Goal: Task Accomplishment & Management: Use online tool/utility

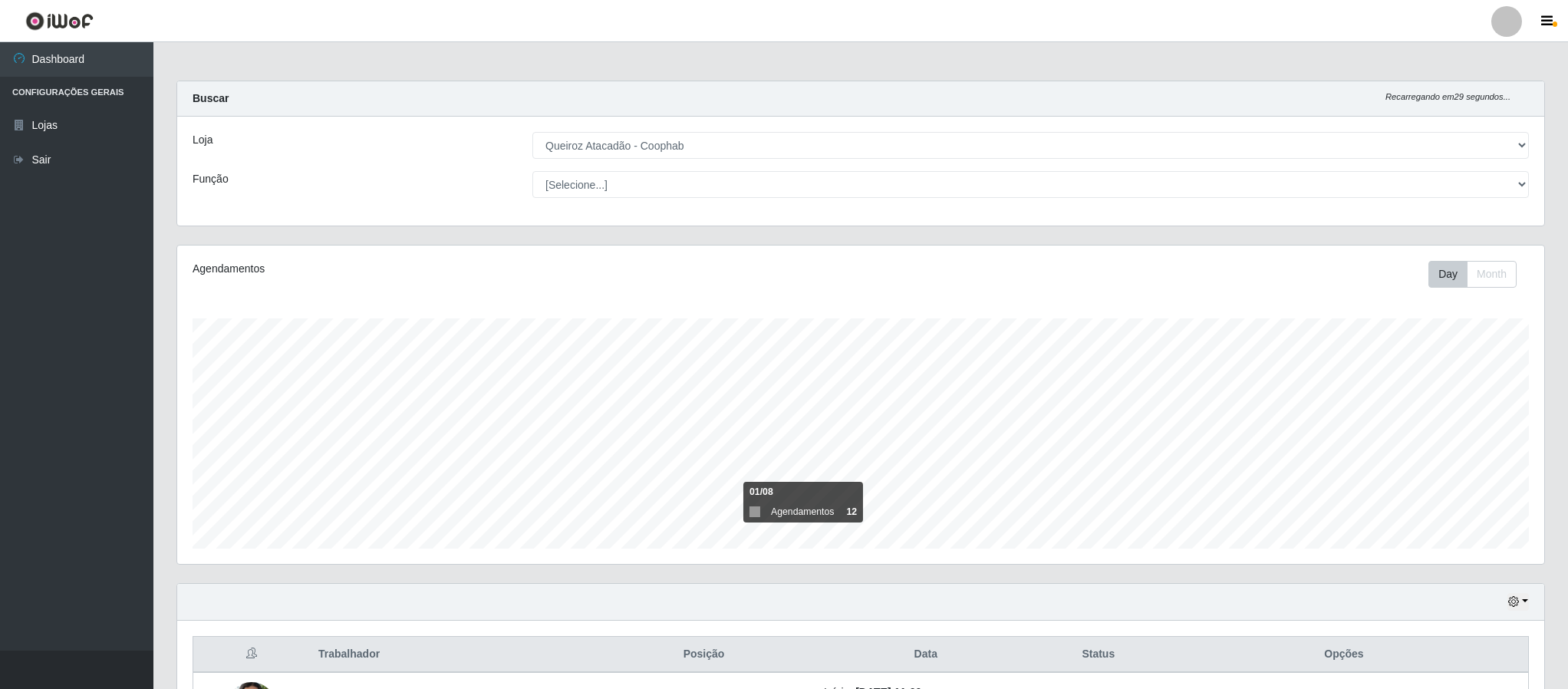
select select "463"
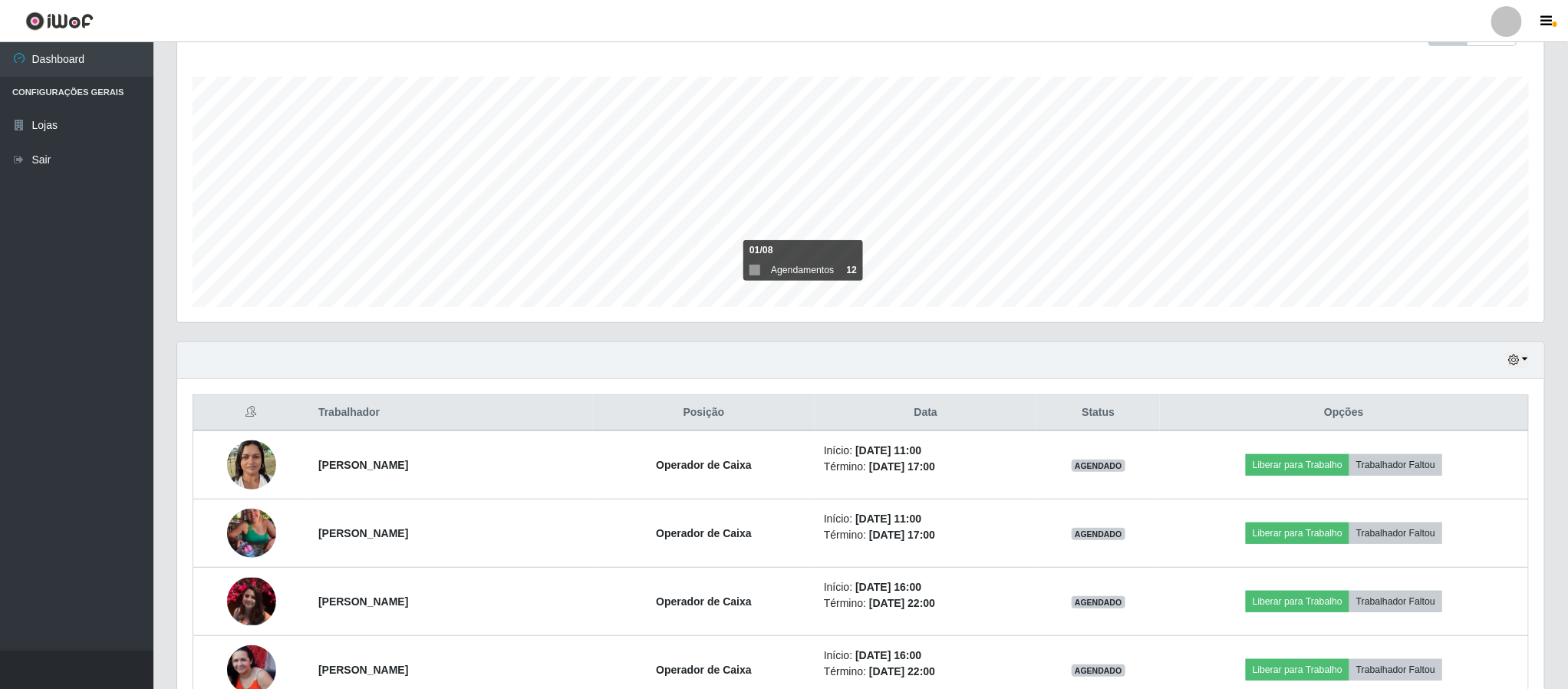
scroll to position [230, 0]
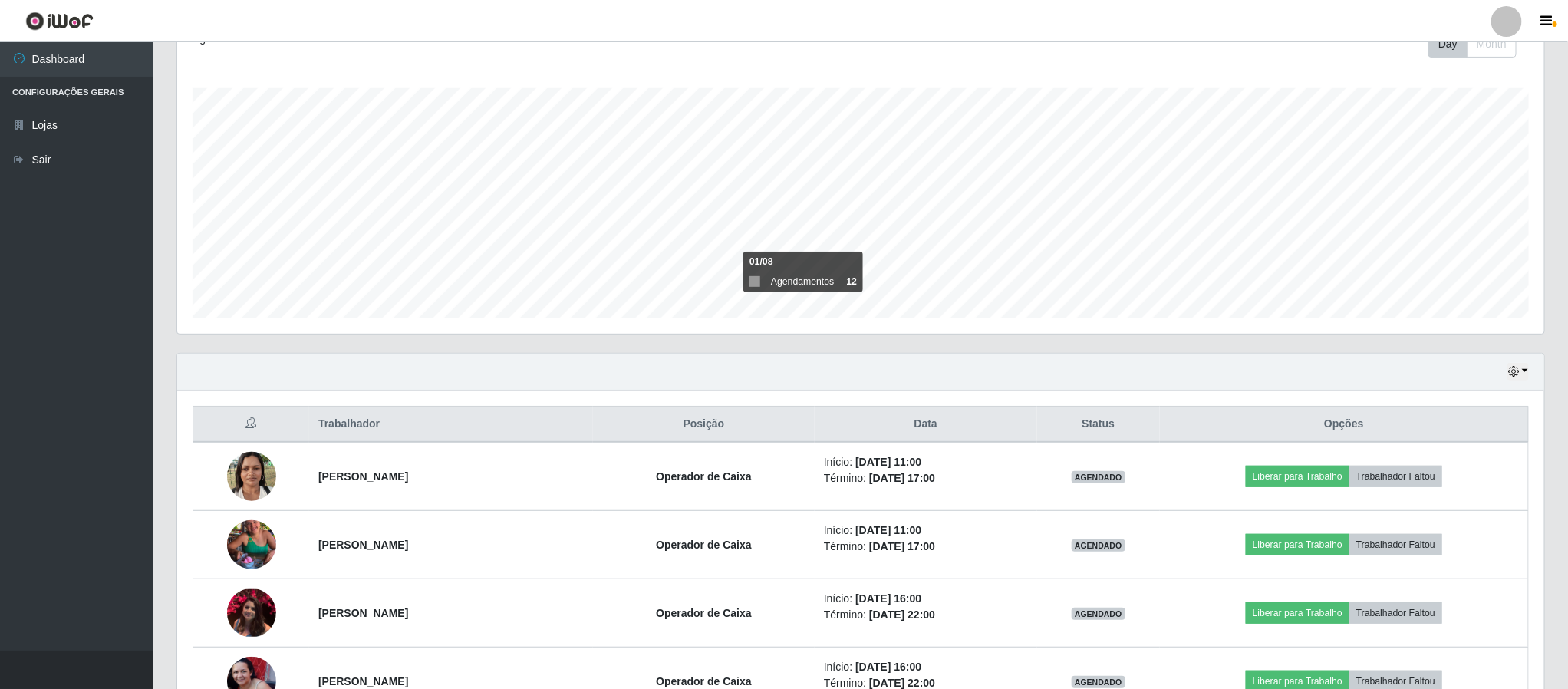
click at [1530, 375] on div "Hoje 1 dia 3 dias 1 Semana Não encerrados" at bounding box center [860, 372] width 1367 height 37
click at [1520, 379] on button "button" at bounding box center [1517, 372] width 22 height 17
click at [1451, 407] on button "Hoje" at bounding box center [1466, 399] width 121 height 32
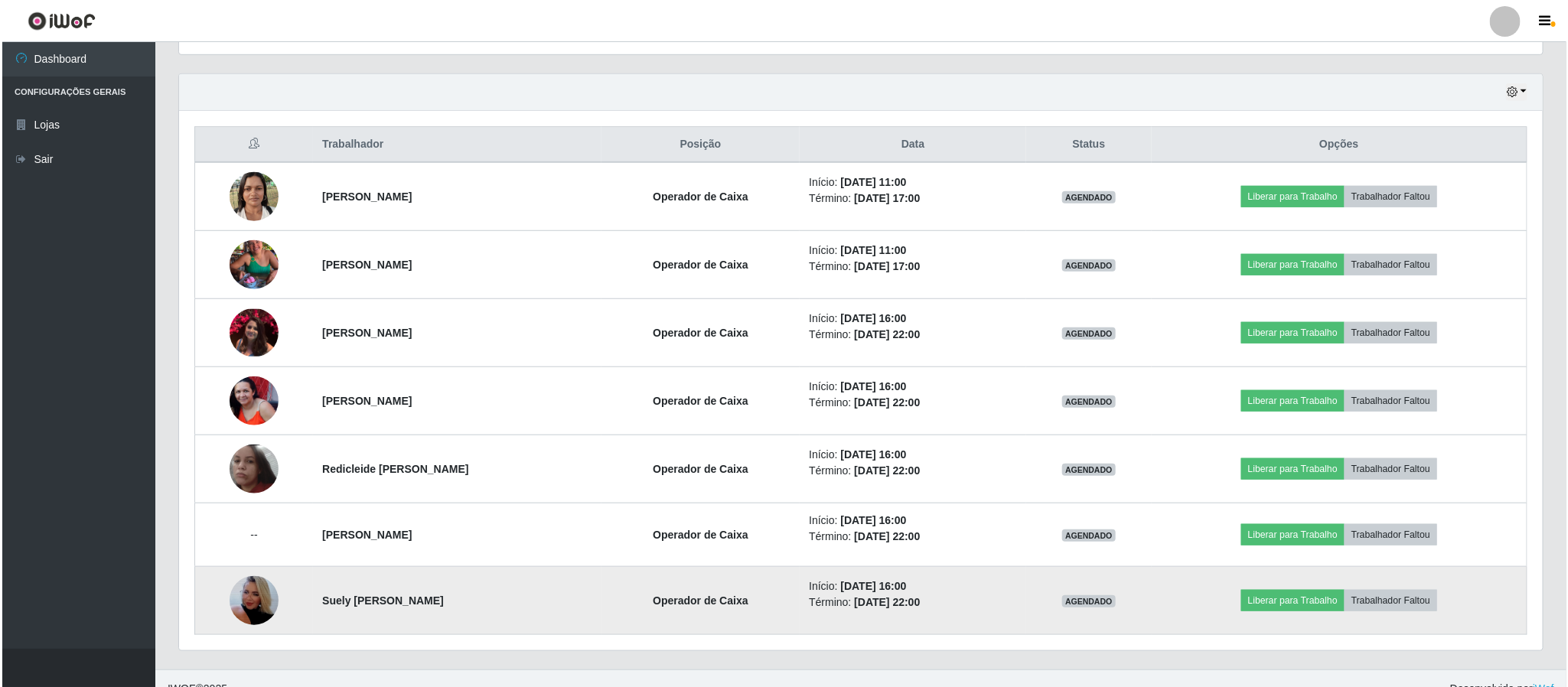
scroll to position [535, 0]
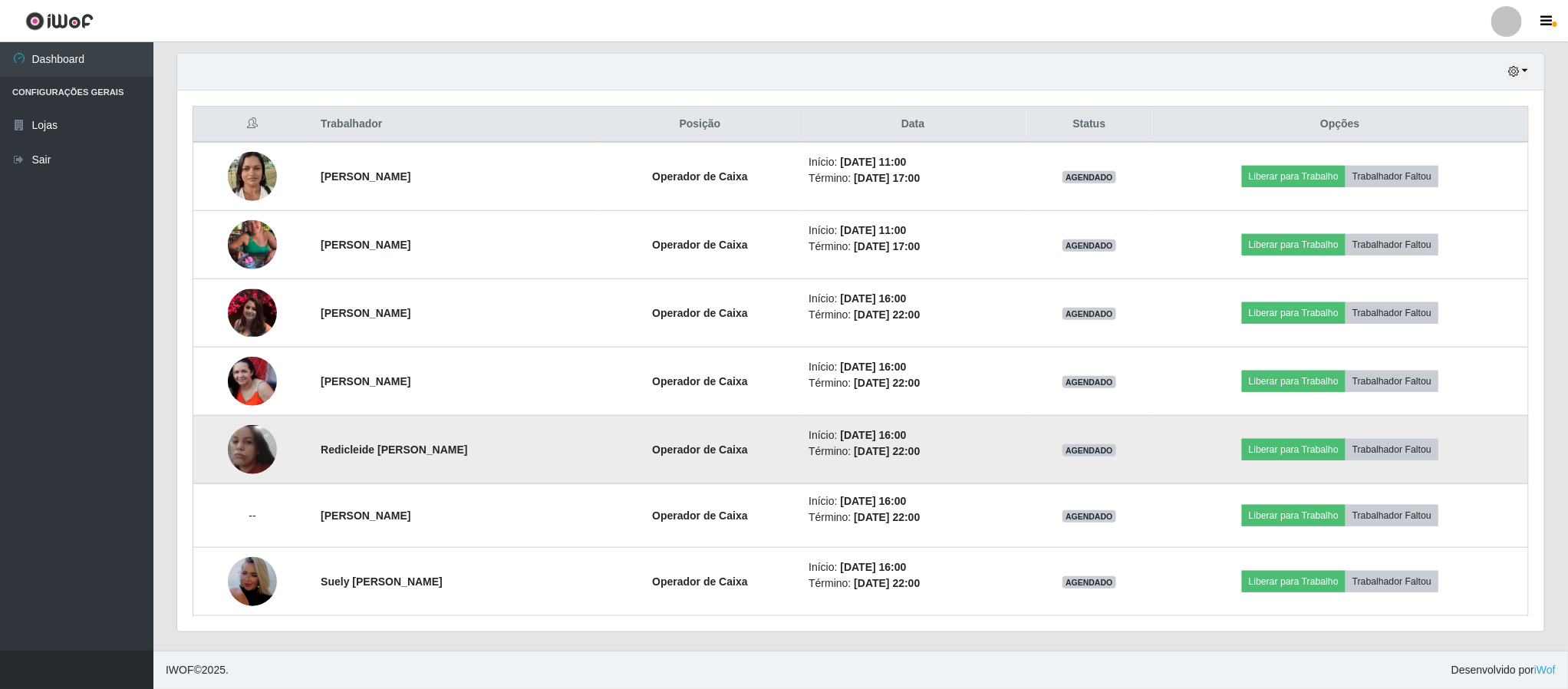
click at [240, 456] on img at bounding box center [252, 450] width 49 height 49
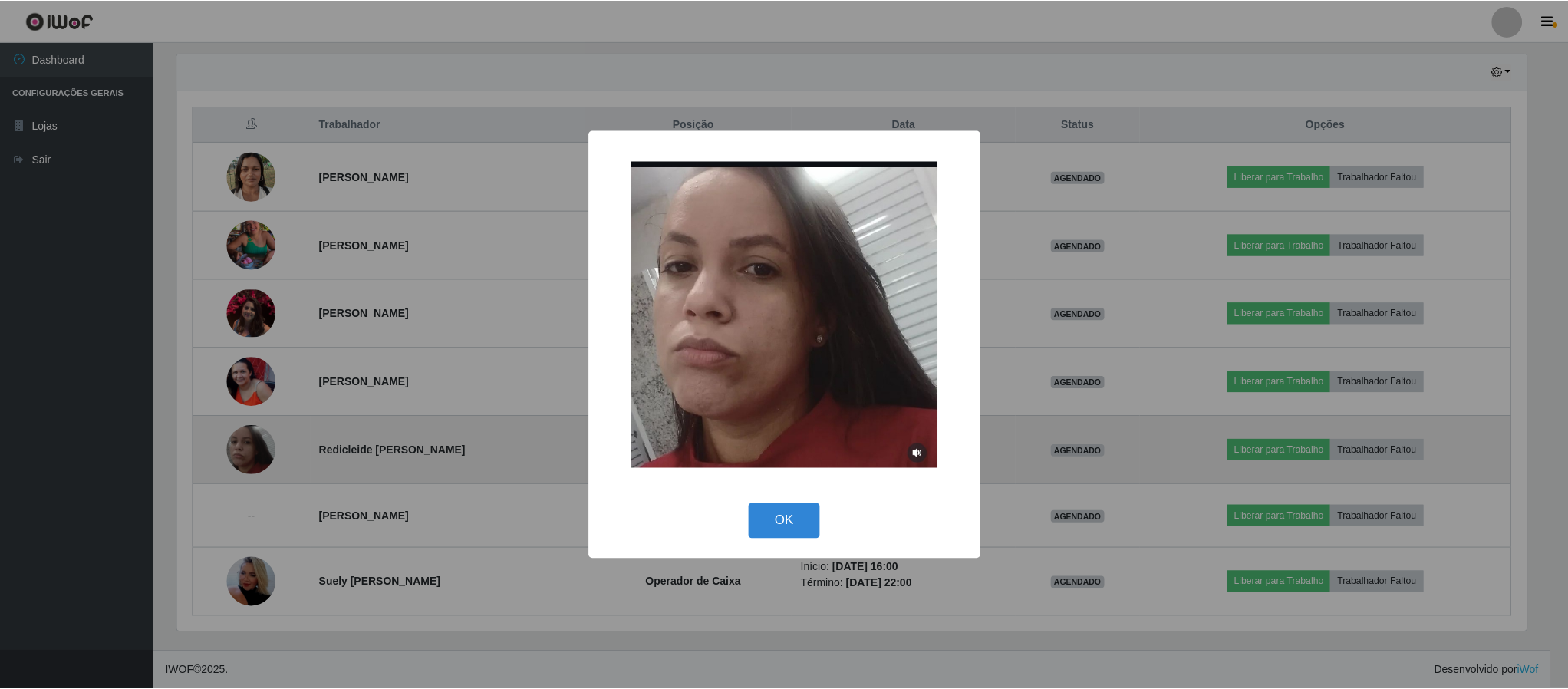
scroll to position [320, 1353]
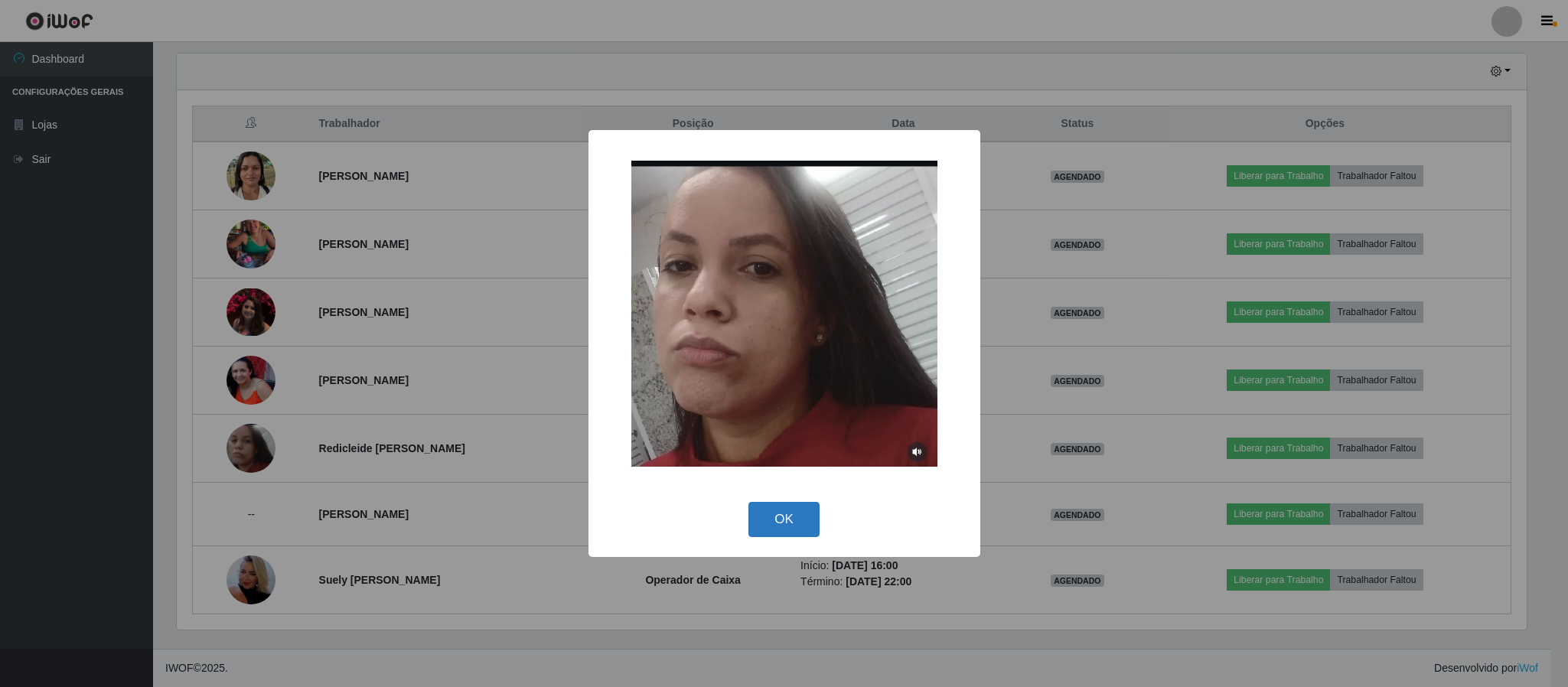
click at [778, 516] on button "OK" at bounding box center [784, 520] width 72 height 36
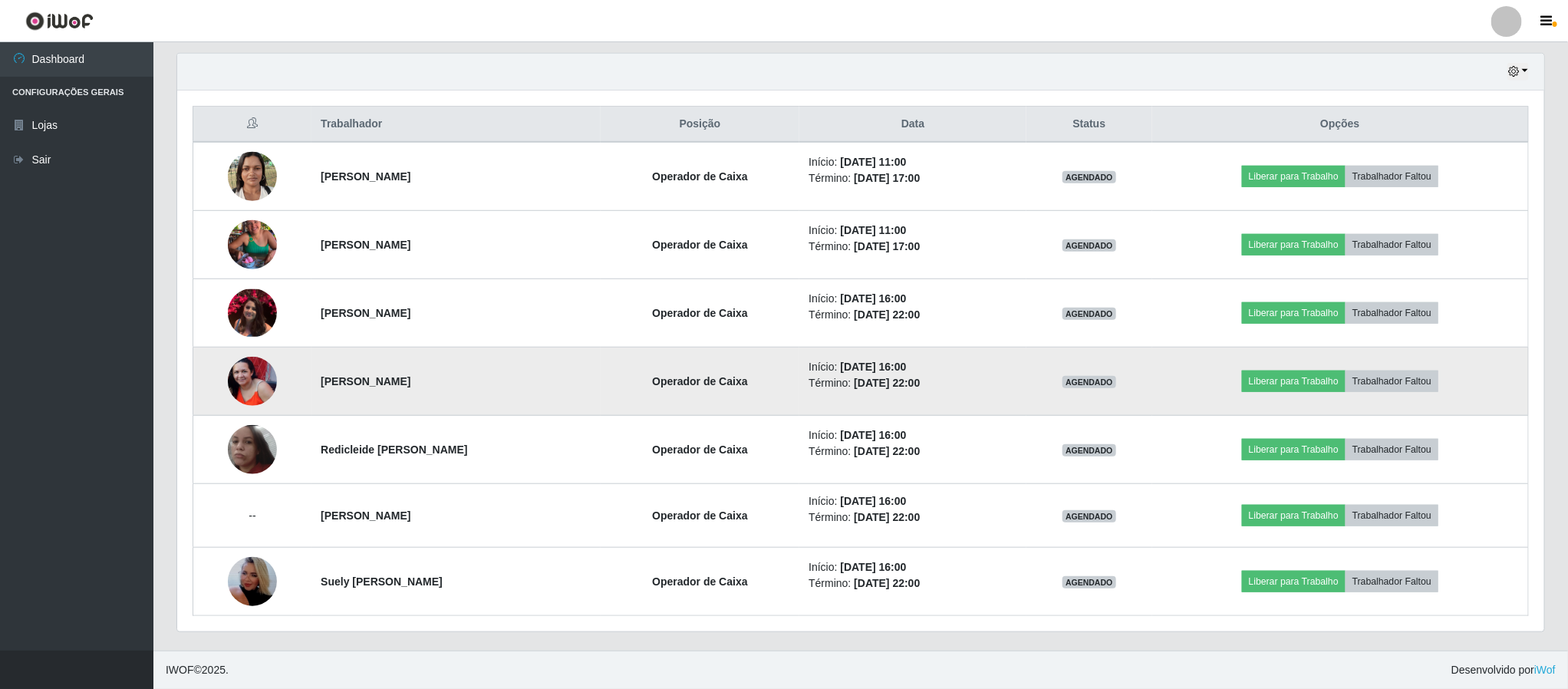
scroll to position [320, 1365]
click at [239, 380] on img at bounding box center [252, 381] width 49 height 49
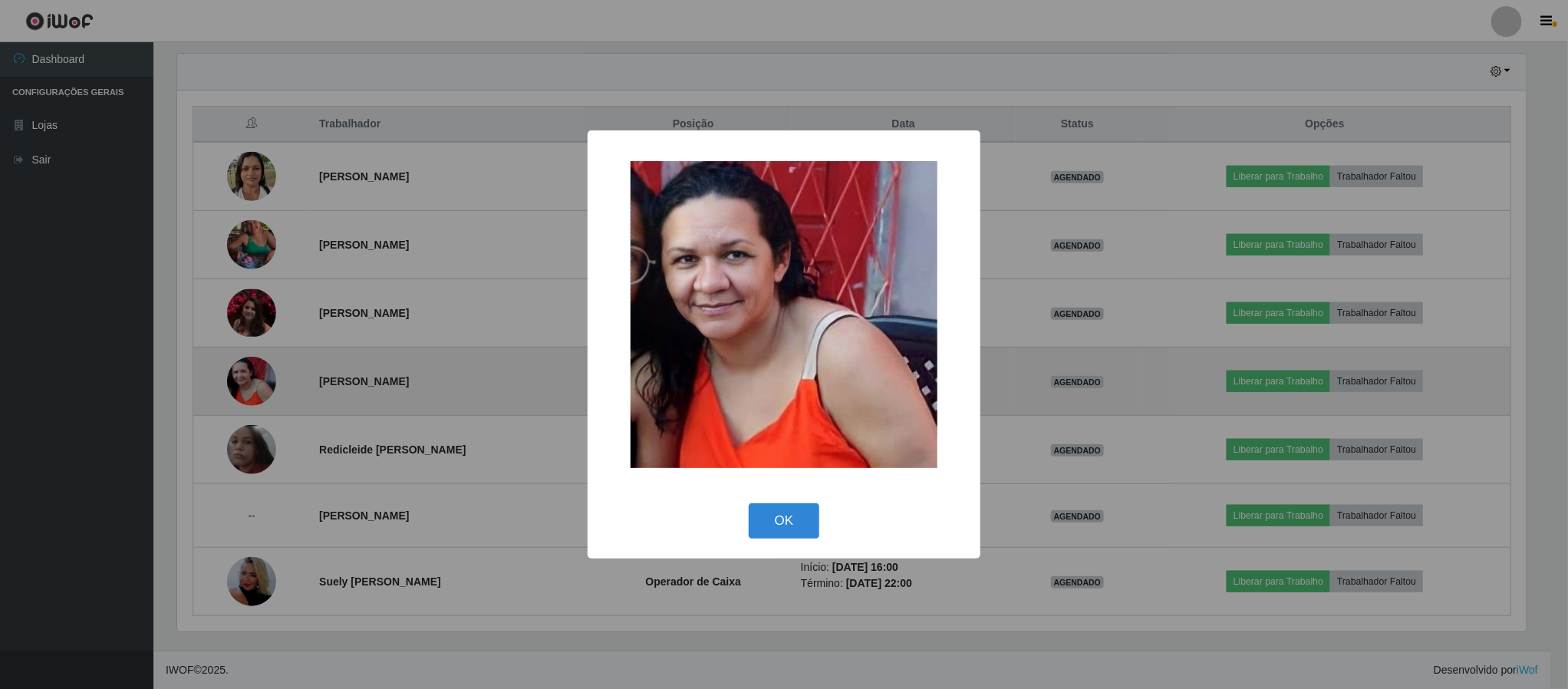
scroll to position [320, 1353]
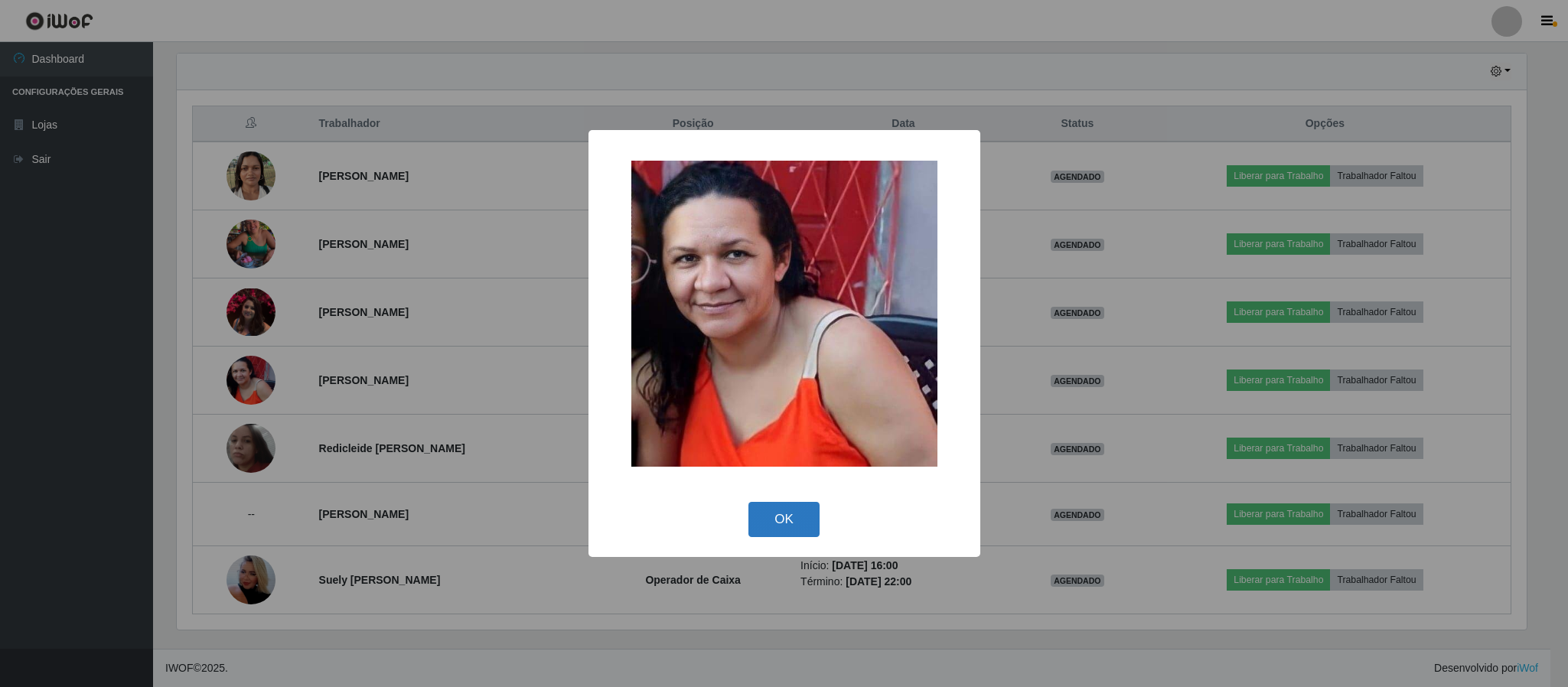
click at [772, 517] on button "OK" at bounding box center [784, 520] width 72 height 36
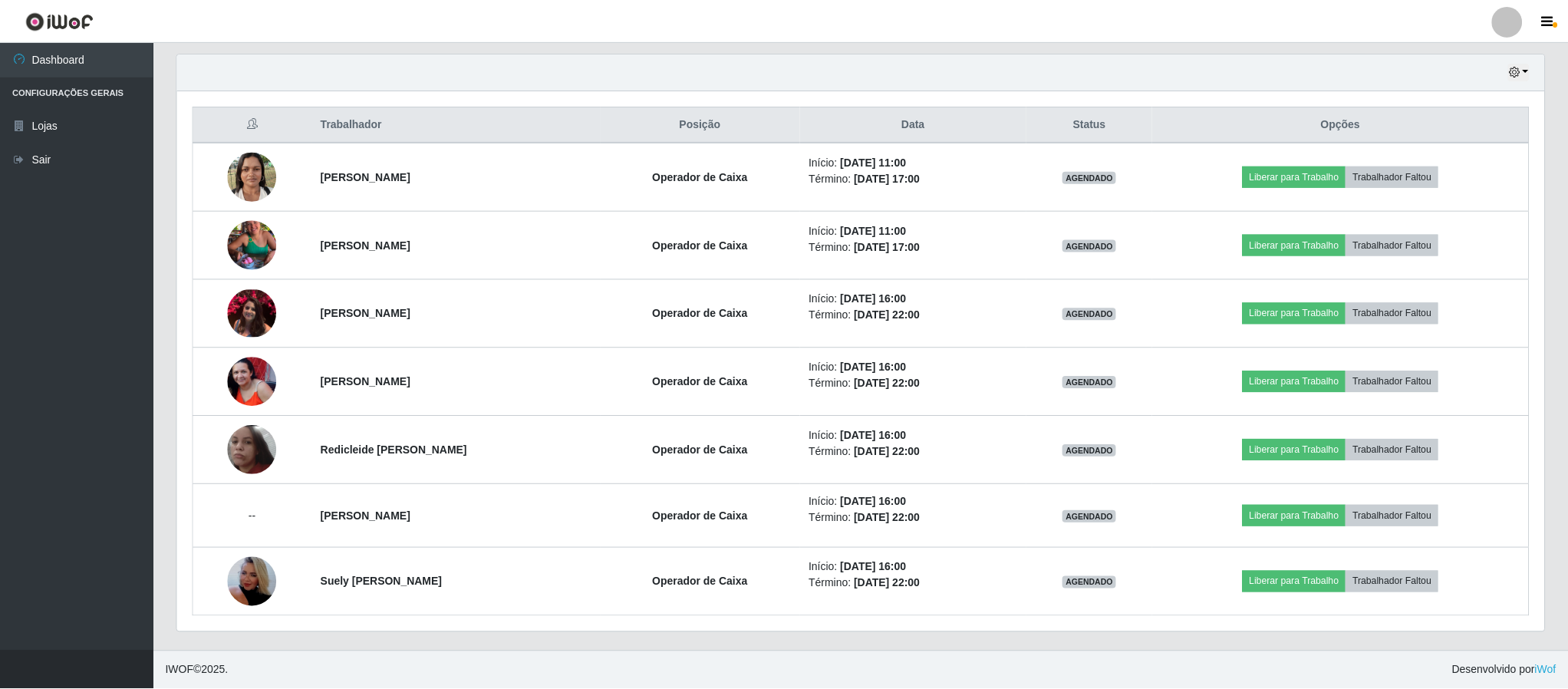
scroll to position [320, 1365]
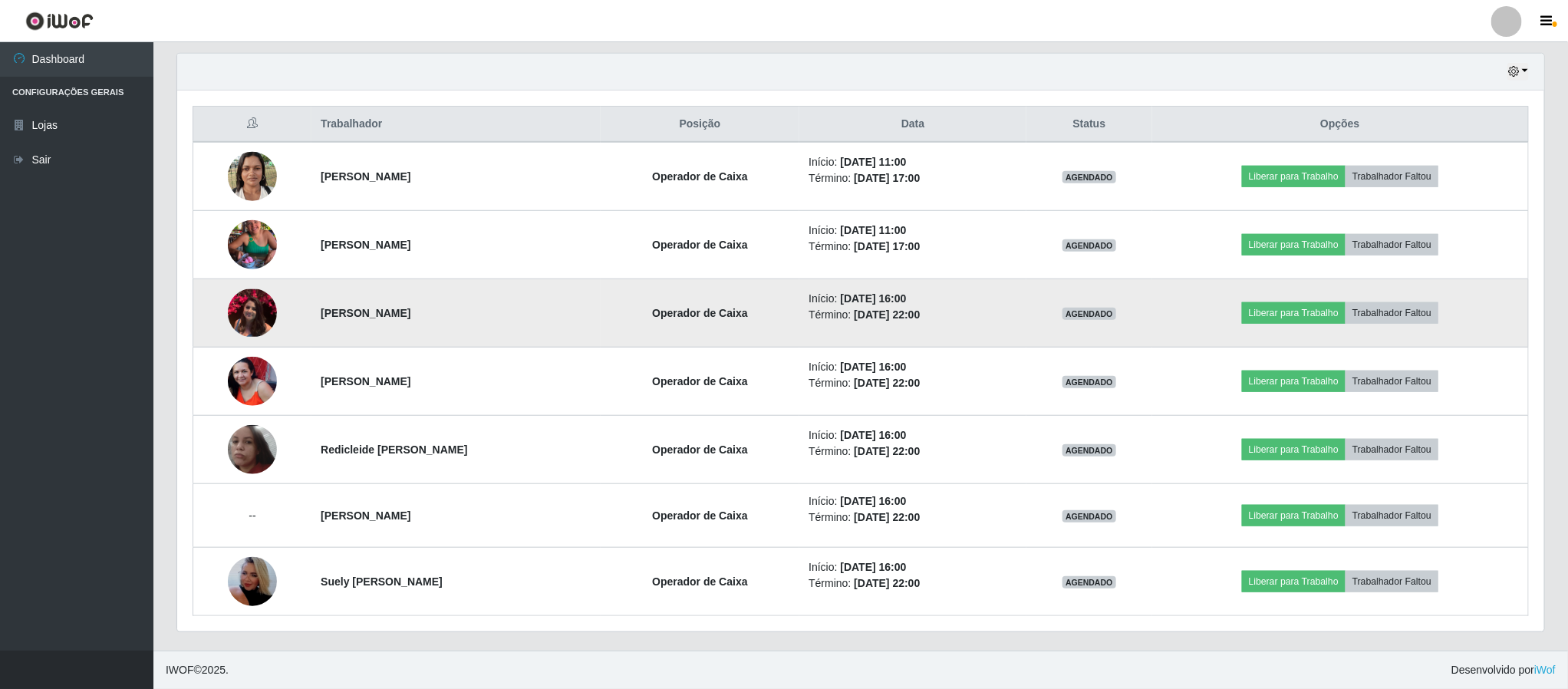
click at [246, 304] on img at bounding box center [252, 313] width 49 height 48
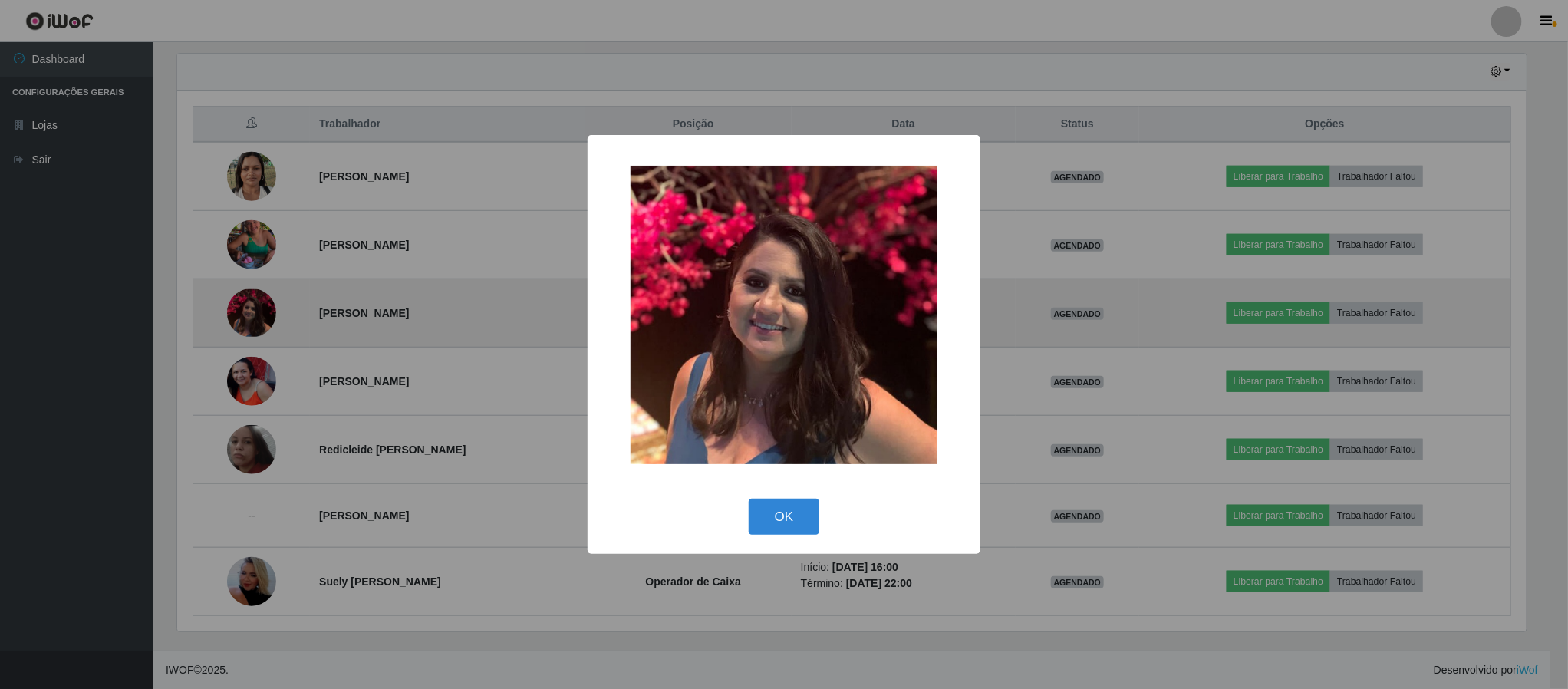
scroll to position [320, 1353]
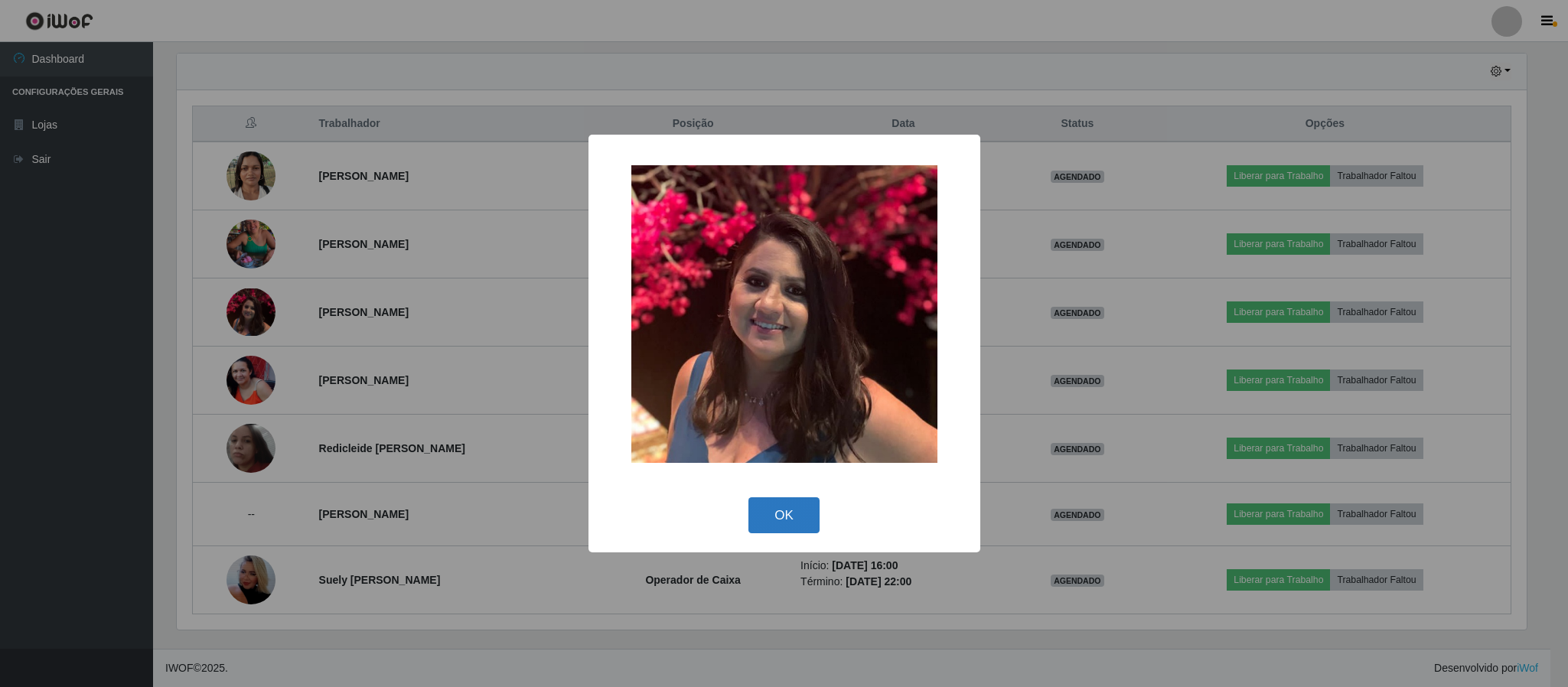
click at [785, 510] on button "OK" at bounding box center [784, 515] width 72 height 36
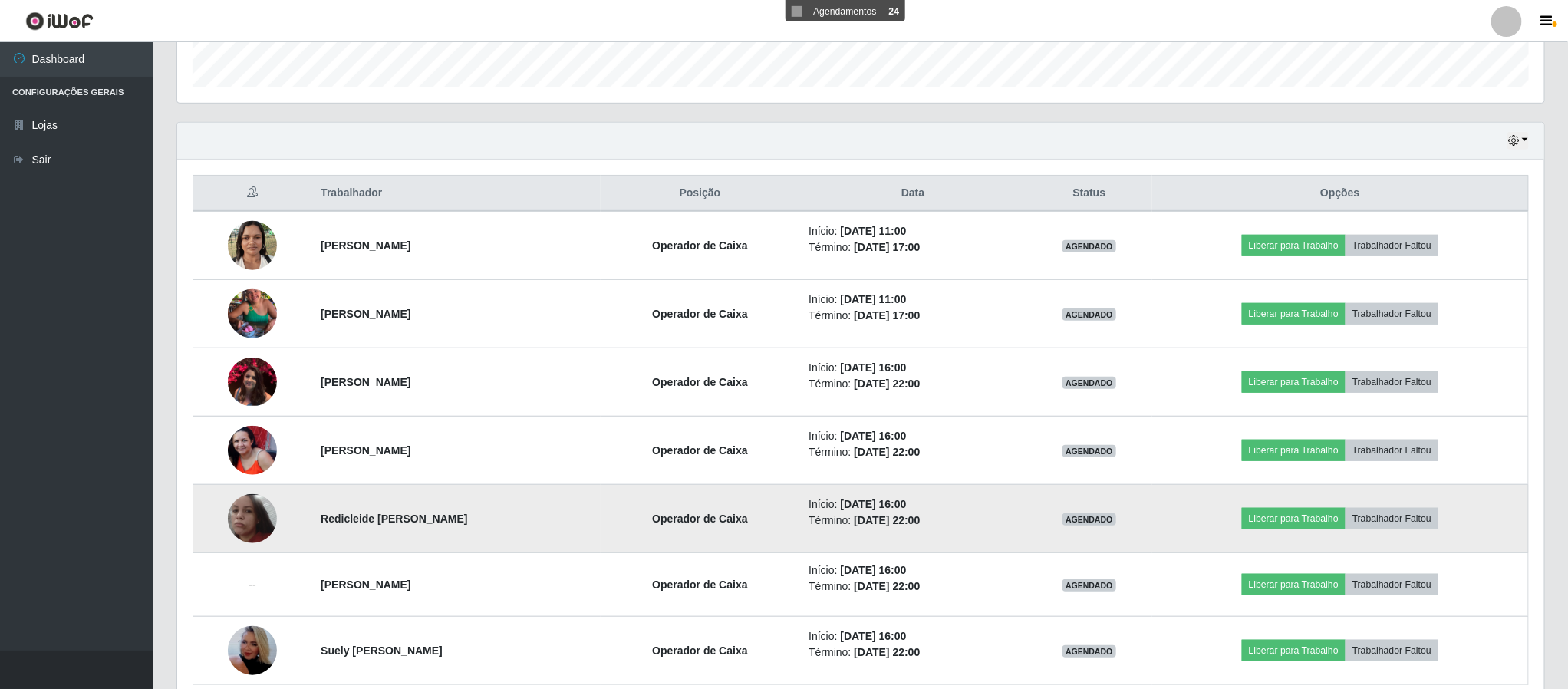
scroll to position [421, 0]
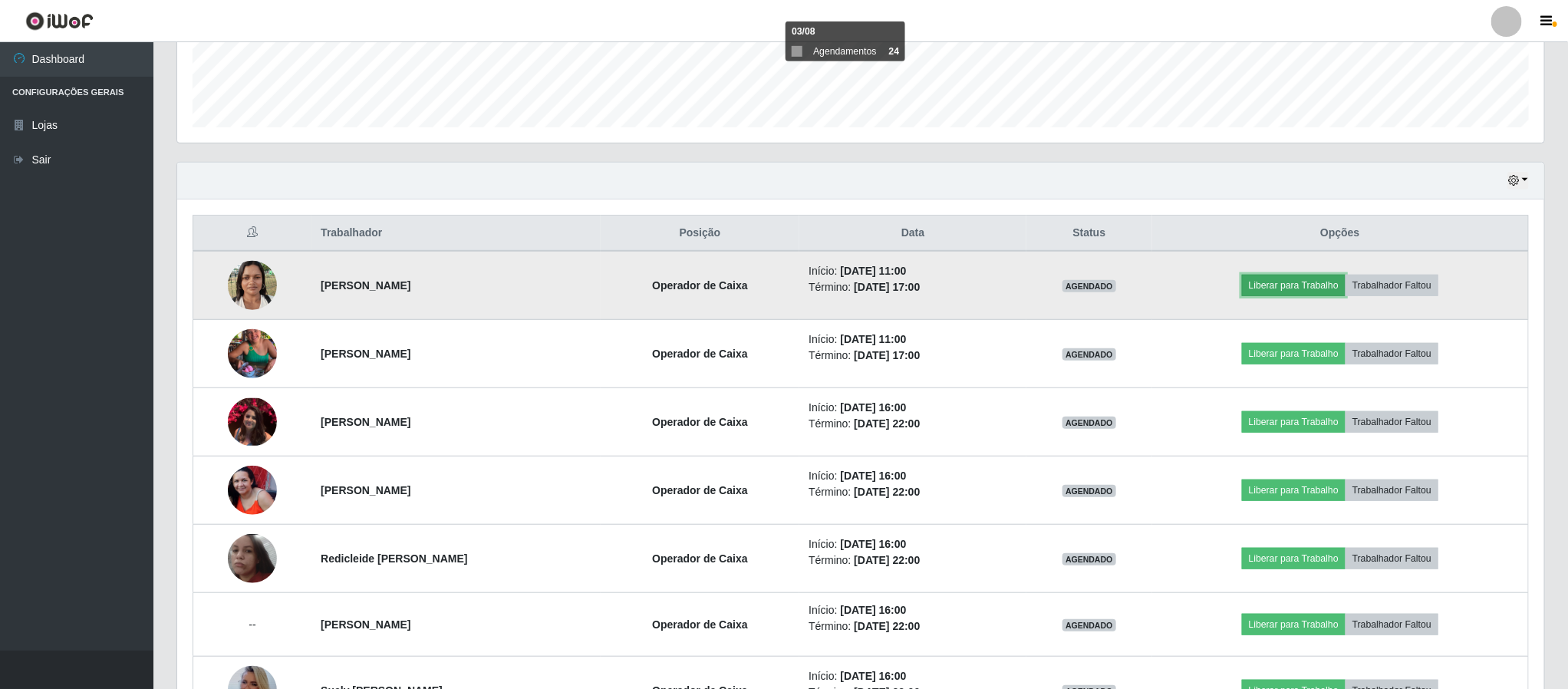
click at [1305, 290] on button "Liberar para Trabalho" at bounding box center [1293, 285] width 104 height 22
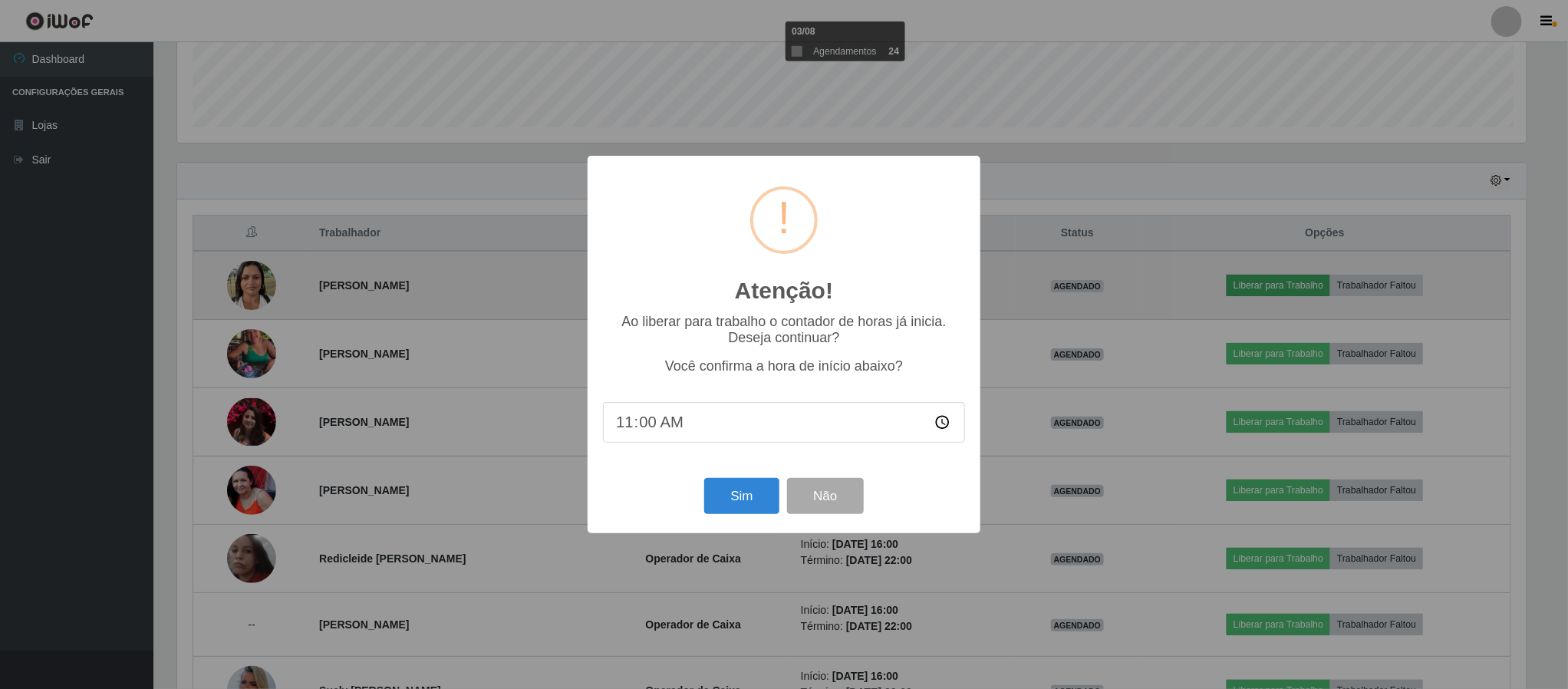
scroll to position [320, 1353]
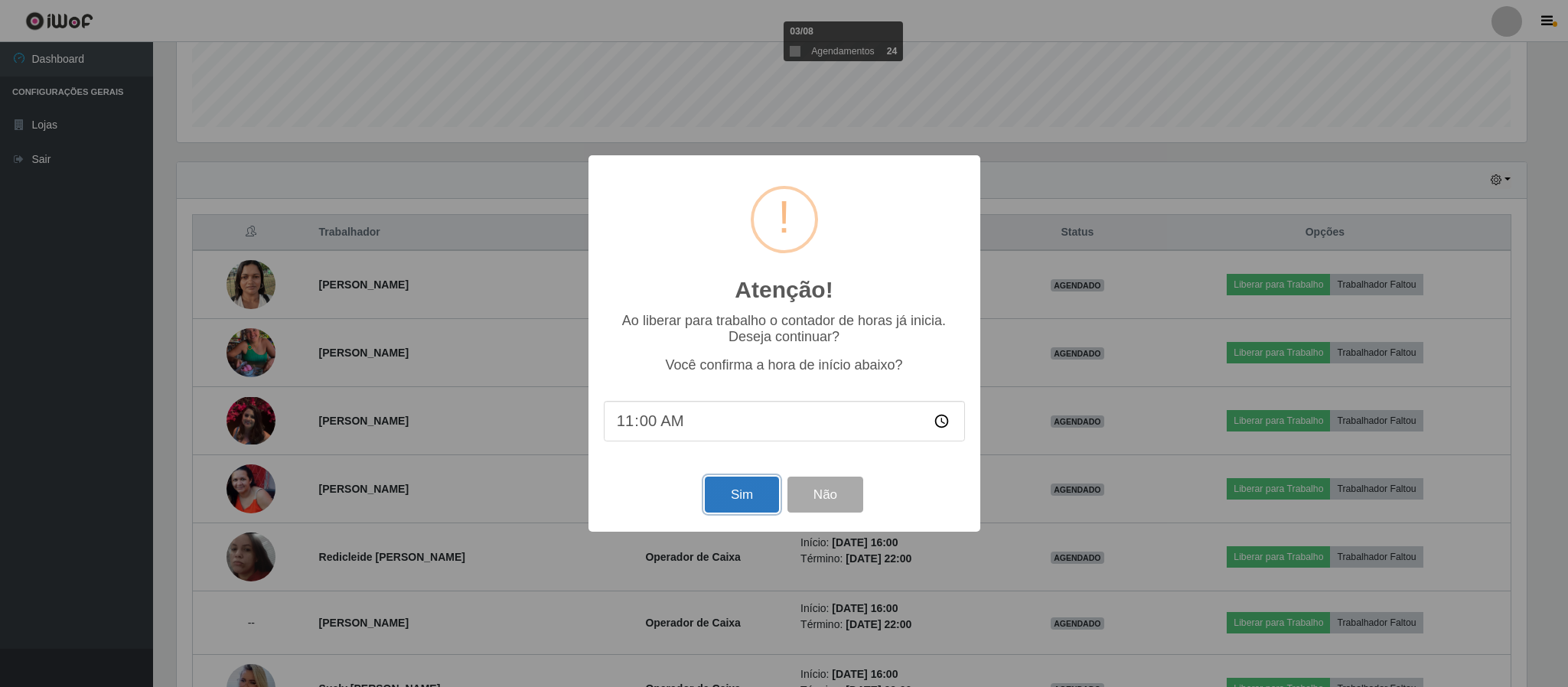
click at [755, 489] on button "Sim" at bounding box center [742, 495] width 74 height 36
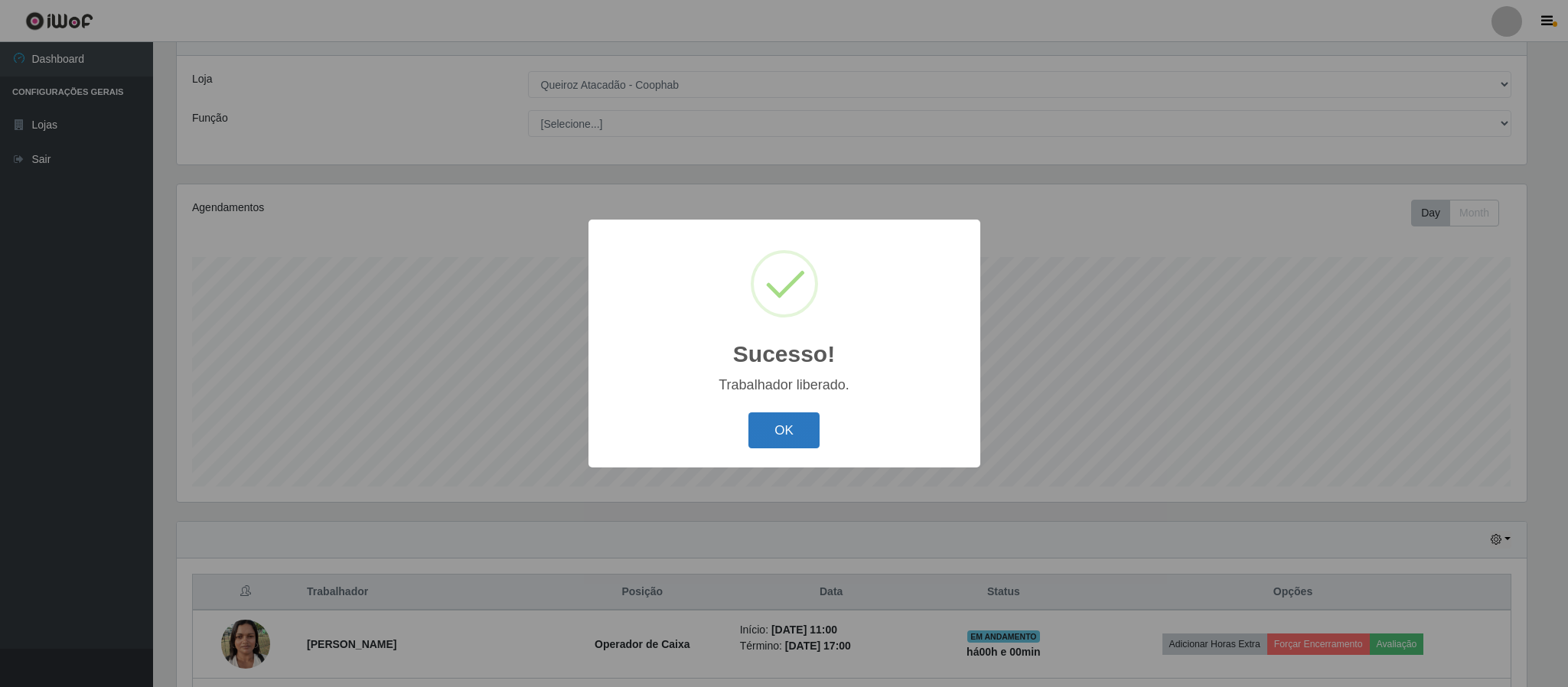
click at [769, 422] on button "OK" at bounding box center [784, 430] width 72 height 36
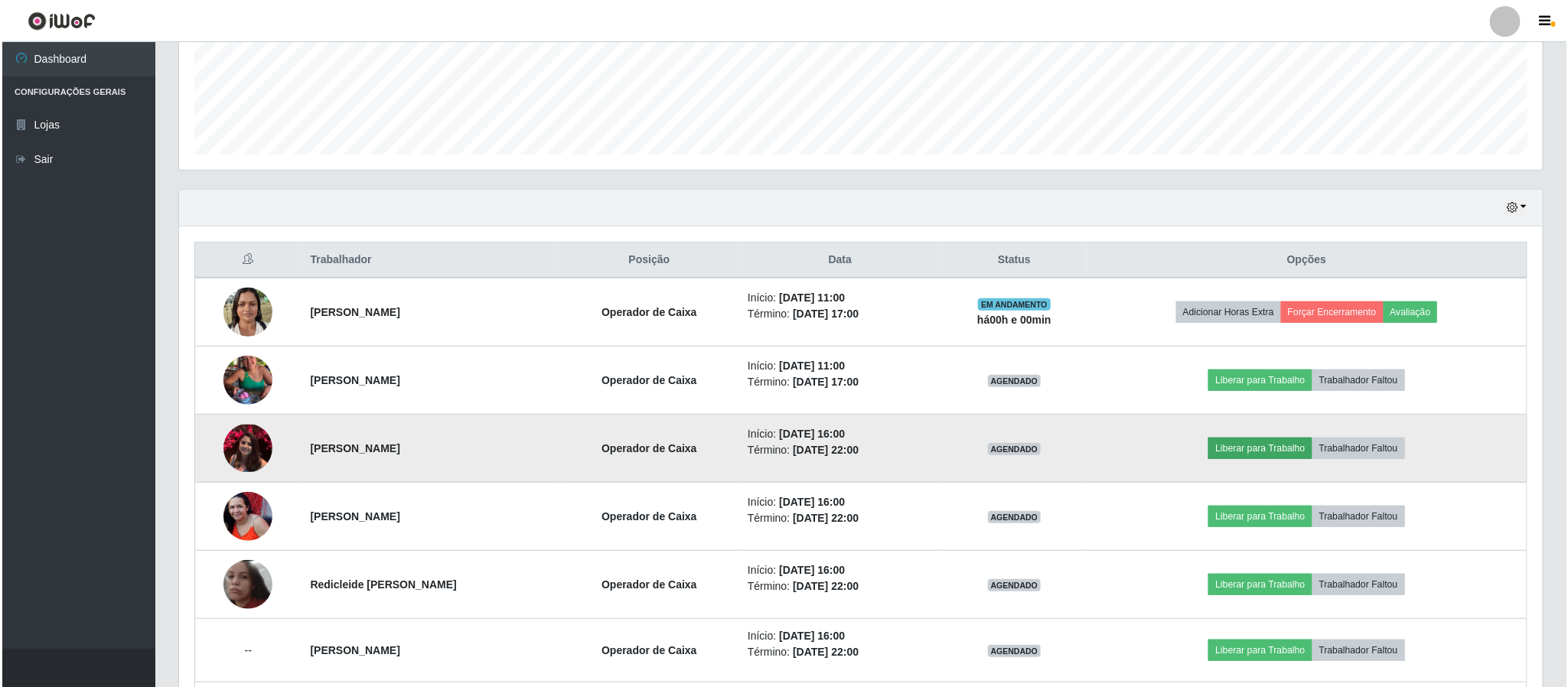
scroll to position [405, 0]
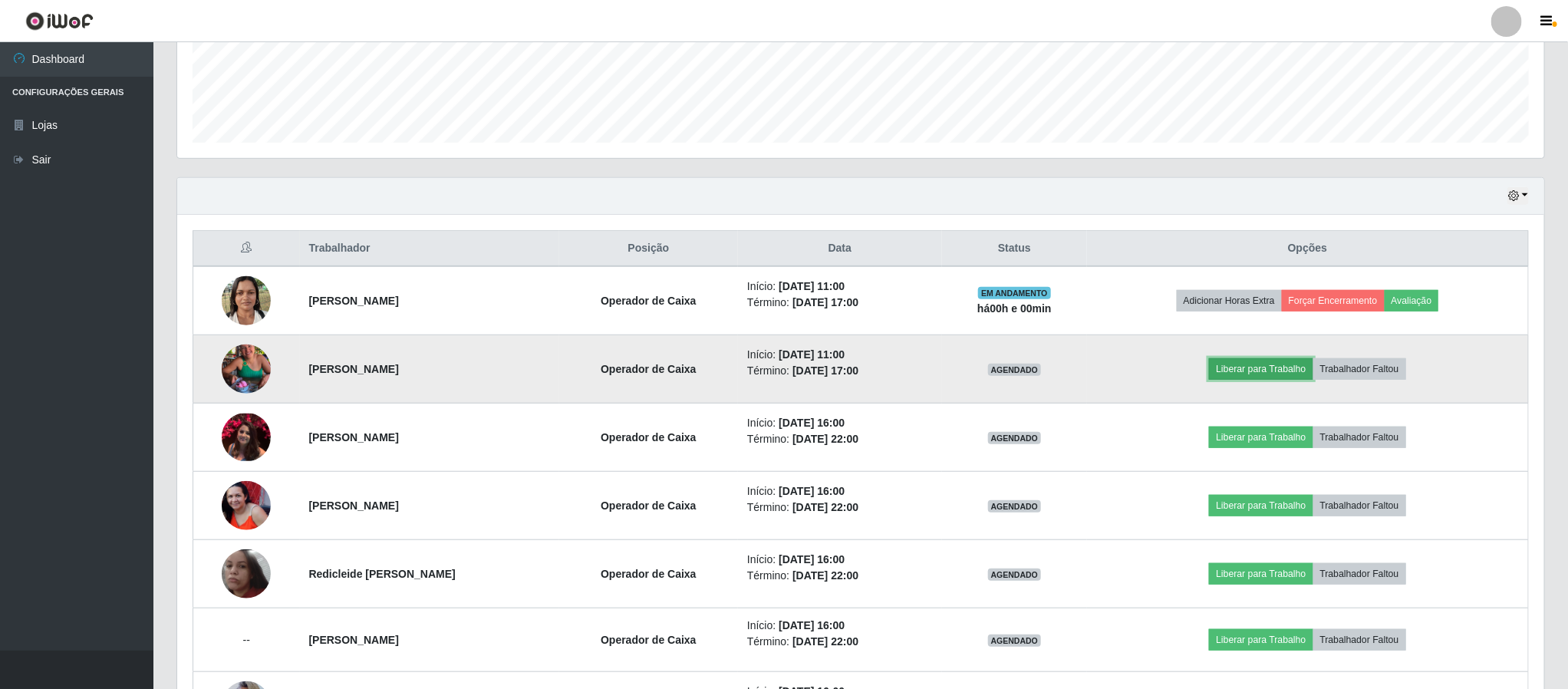
click at [1259, 371] on button "Liberar para Trabalho" at bounding box center [1260, 369] width 104 height 22
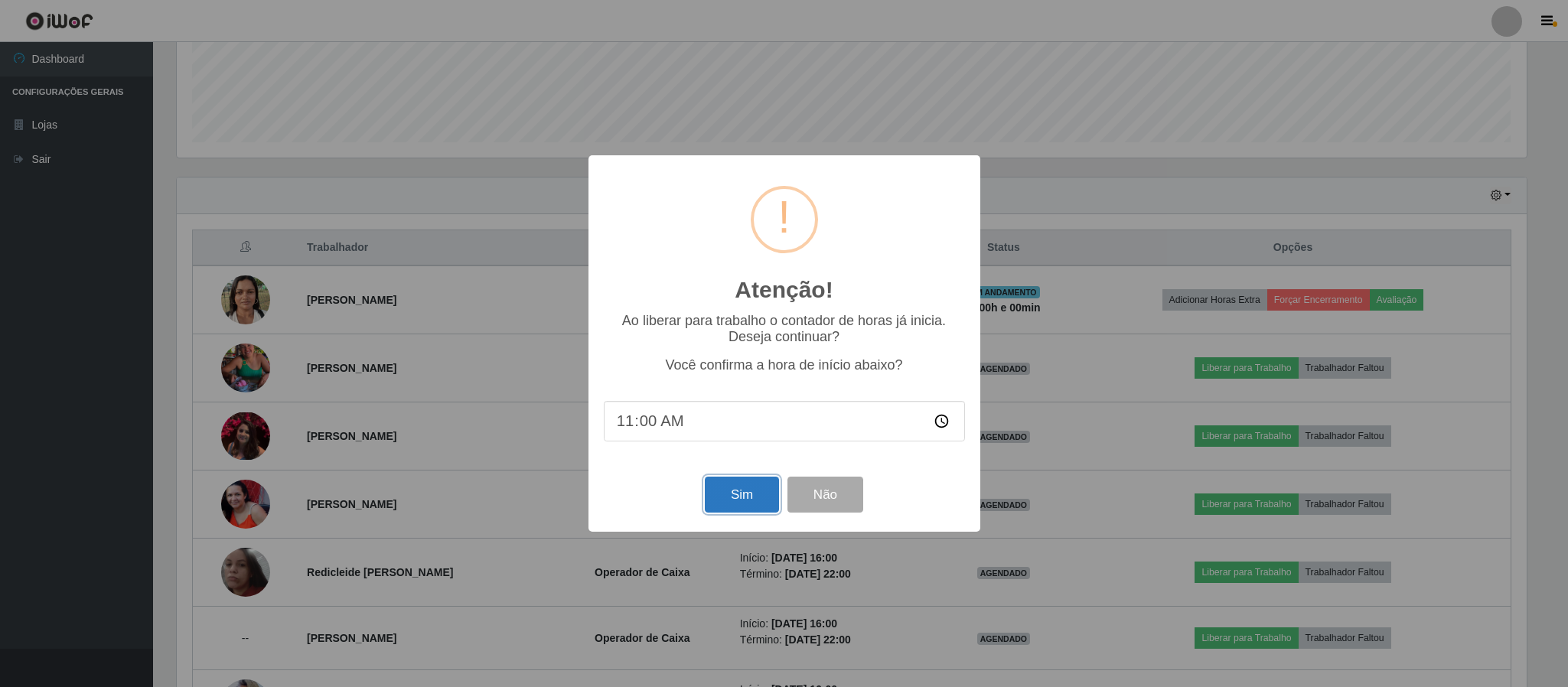
click at [745, 494] on button "Sim" at bounding box center [742, 495] width 74 height 36
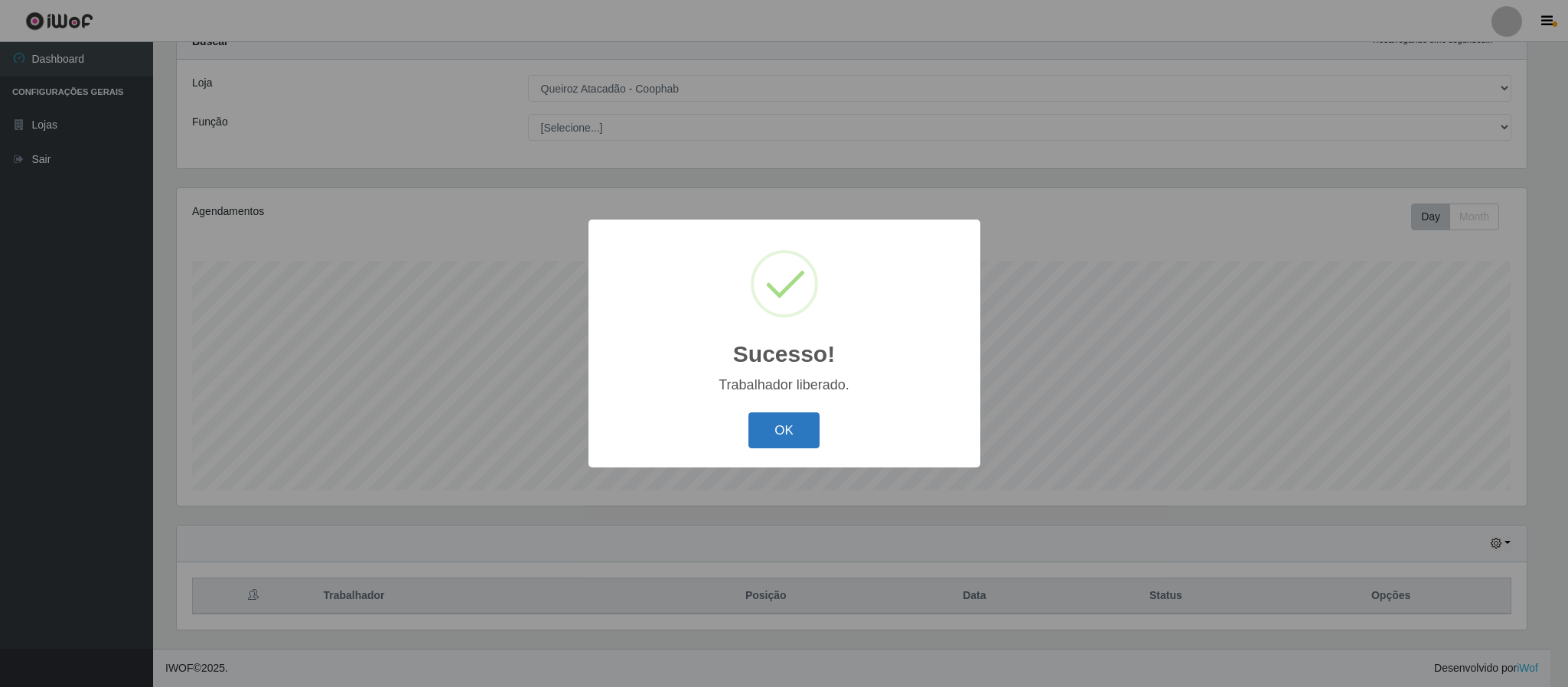
click at [795, 441] on button "OK" at bounding box center [784, 430] width 72 height 36
